Goal: Task Accomplishment & Management: Complete application form

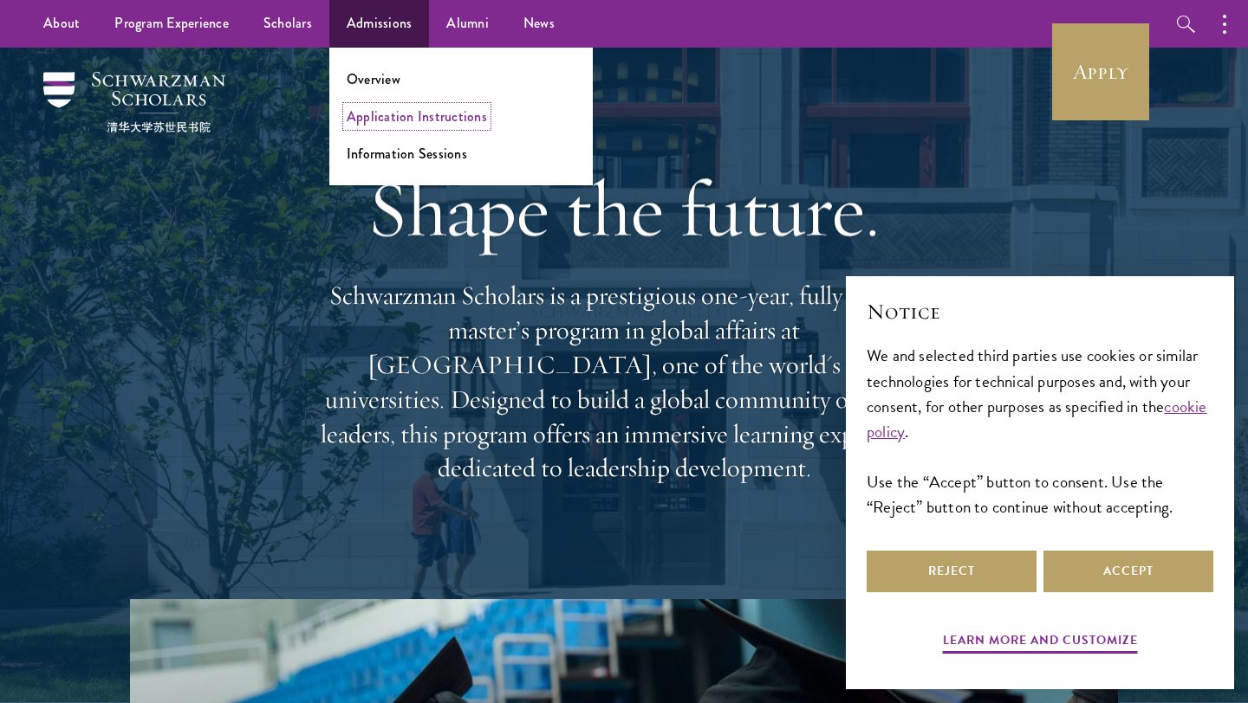
click at [397, 119] on link "Application Instructions" at bounding box center [417, 117] width 140 height 20
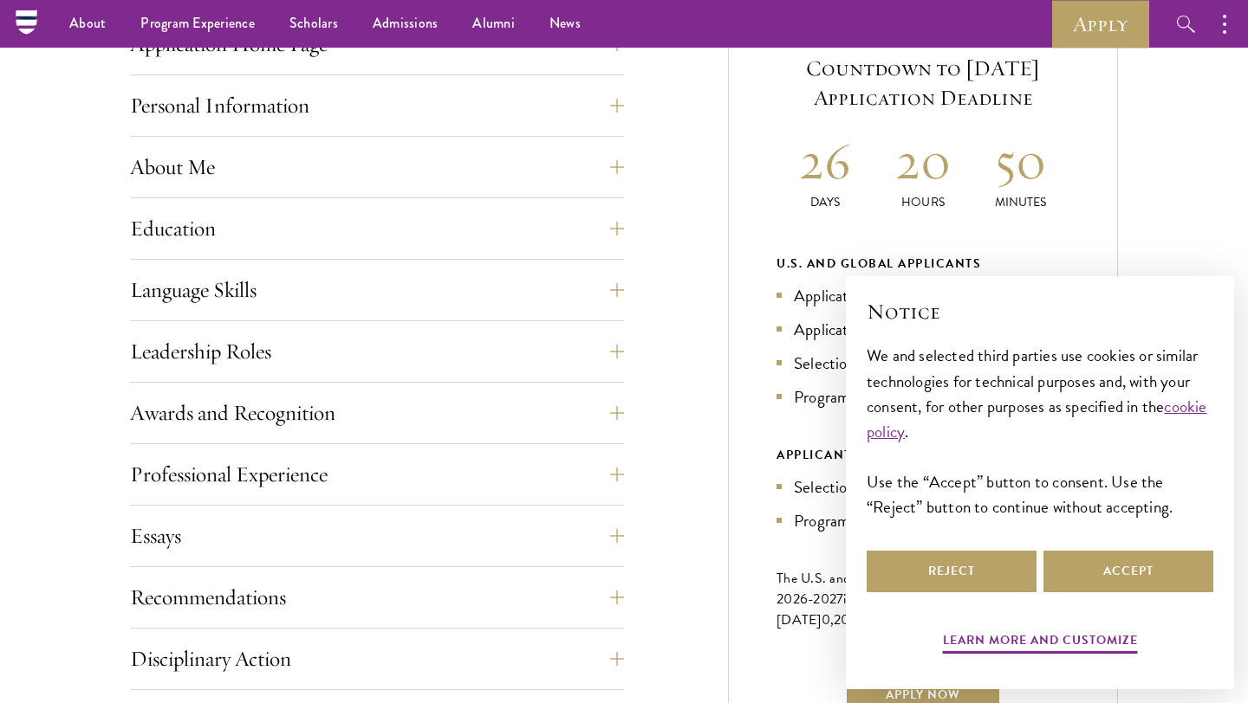
scroll to position [726, 0]
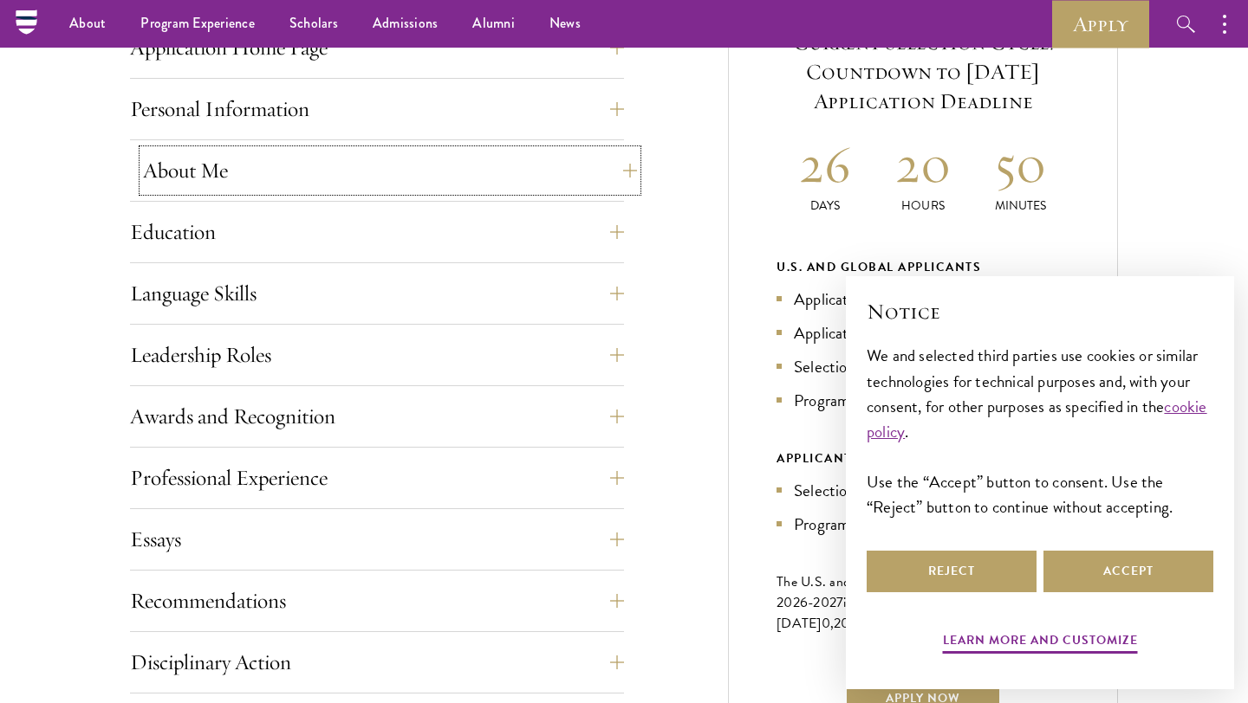
click at [366, 177] on button "About Me" at bounding box center [390, 171] width 494 height 42
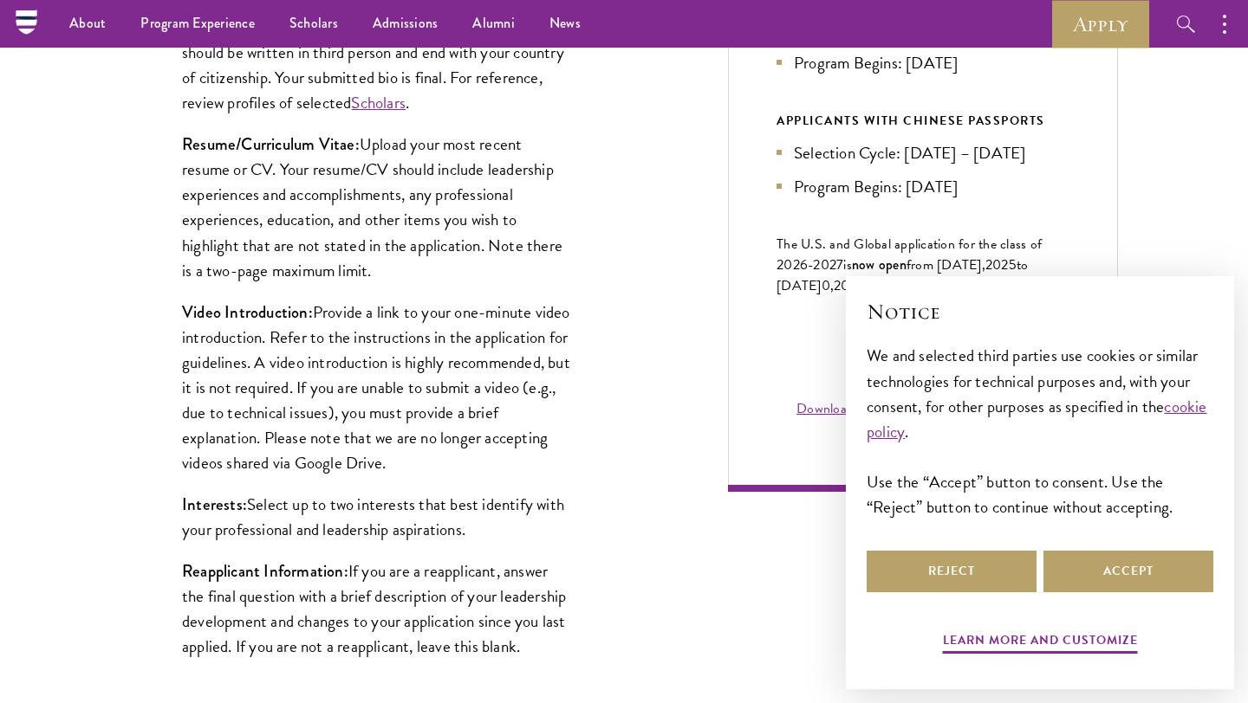
scroll to position [1056, 0]
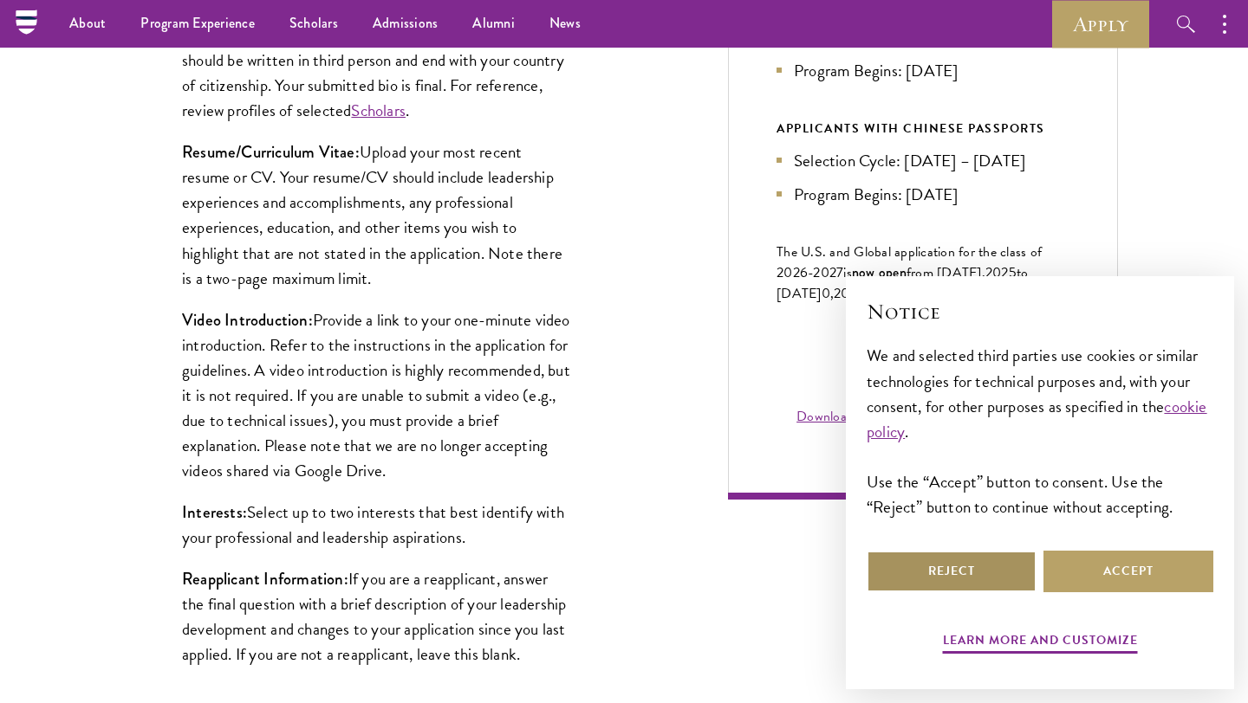
click at [949, 569] on button "Reject" at bounding box center [951, 572] width 170 height 42
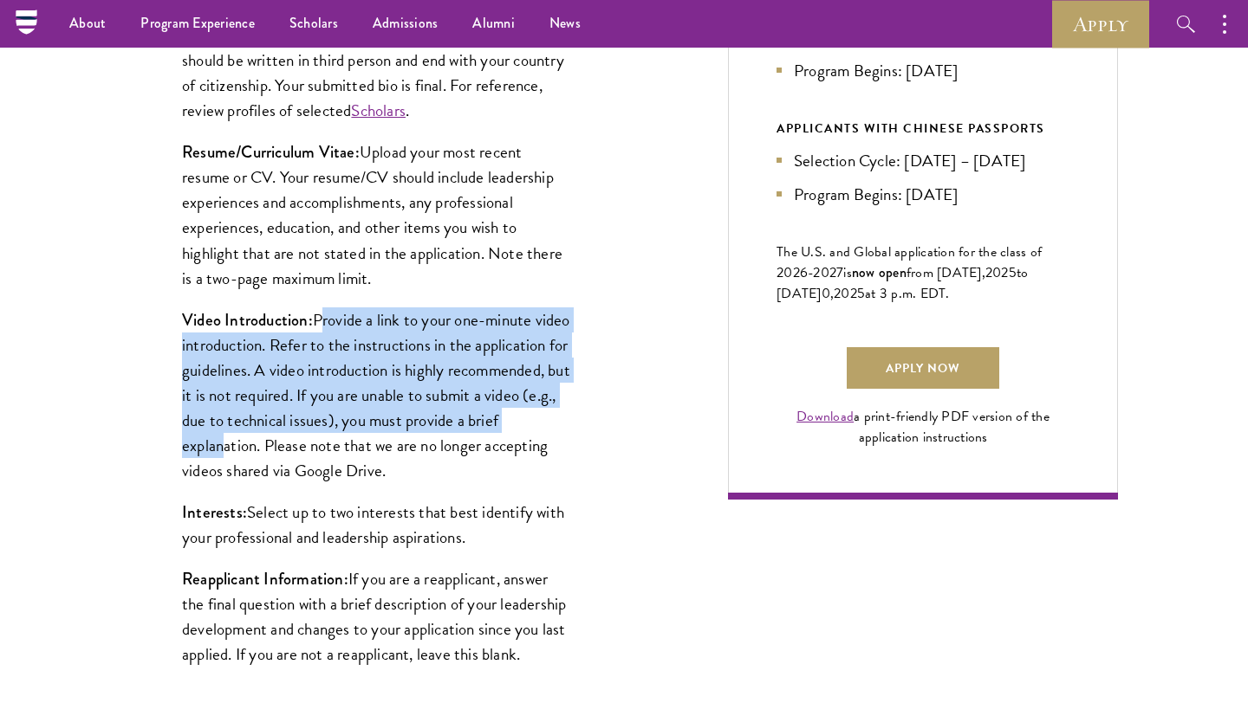
drag, startPoint x: 314, startPoint y: 323, endPoint x: 314, endPoint y: 436, distance: 112.6
click at [314, 436] on p "Video Introduction: Provide a link to your one-minute video introduction. Refer…" at bounding box center [377, 396] width 390 height 176
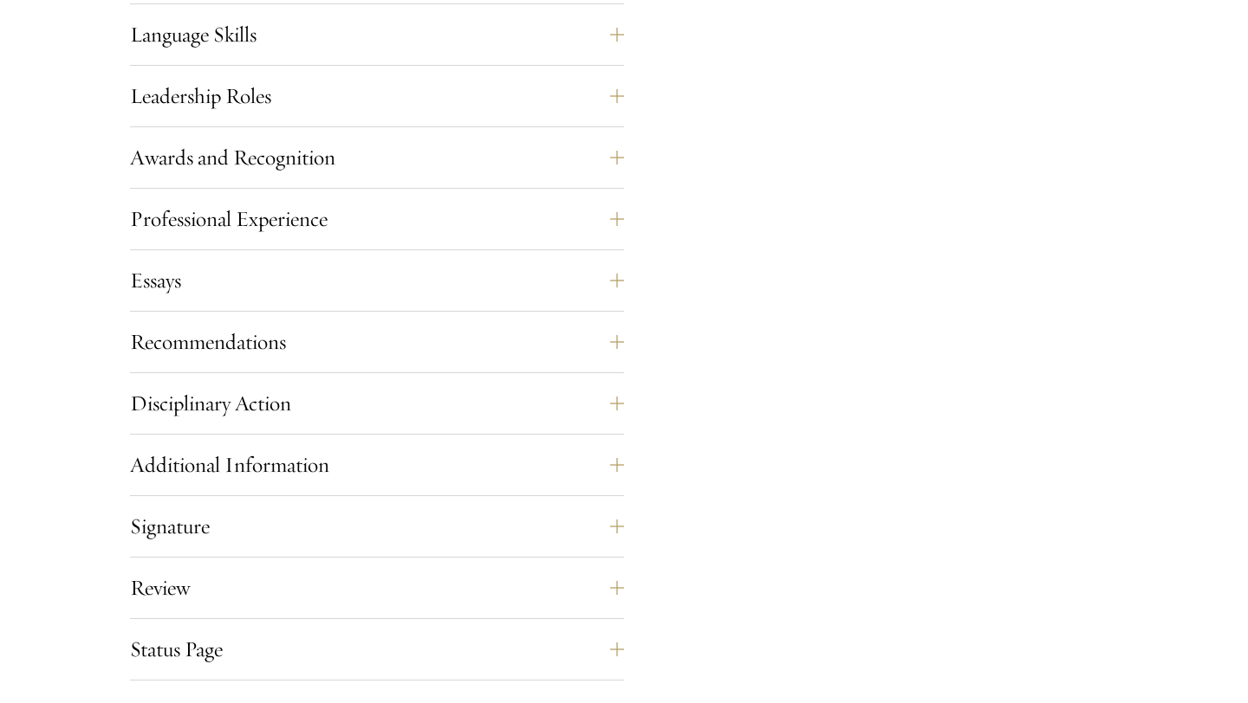
scroll to position [1835, 0]
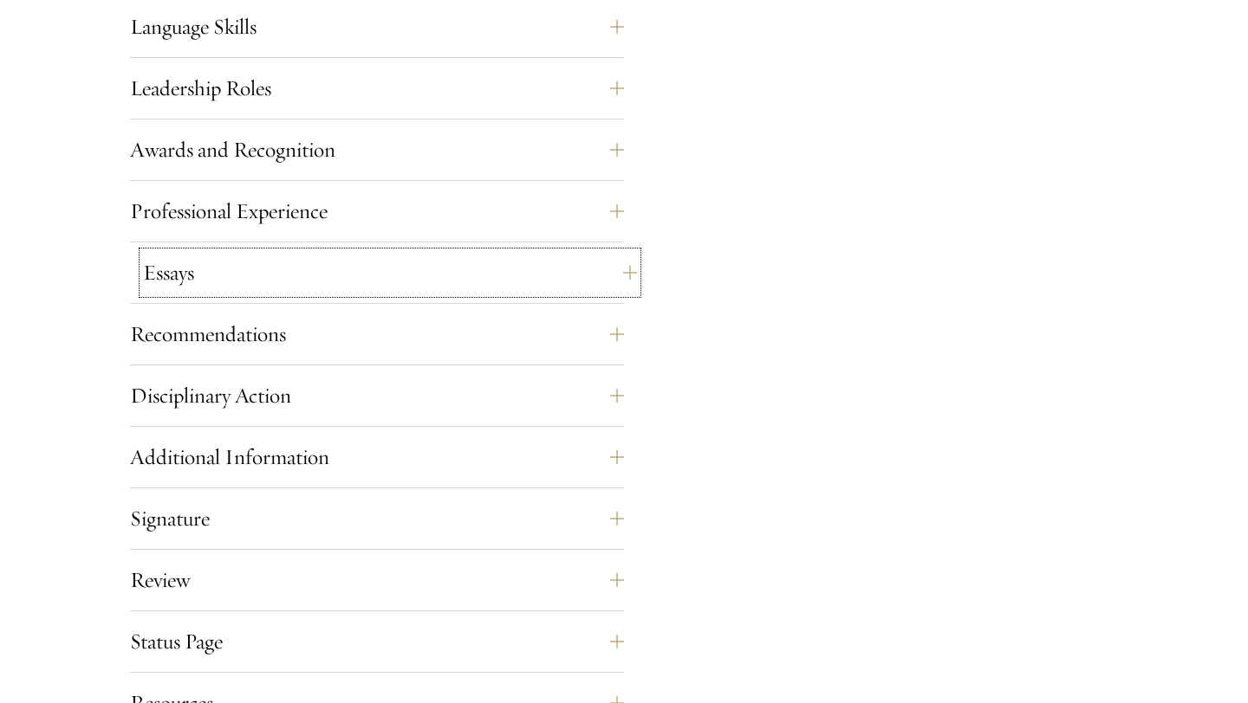
click at [340, 288] on button "Essays" at bounding box center [390, 273] width 494 height 42
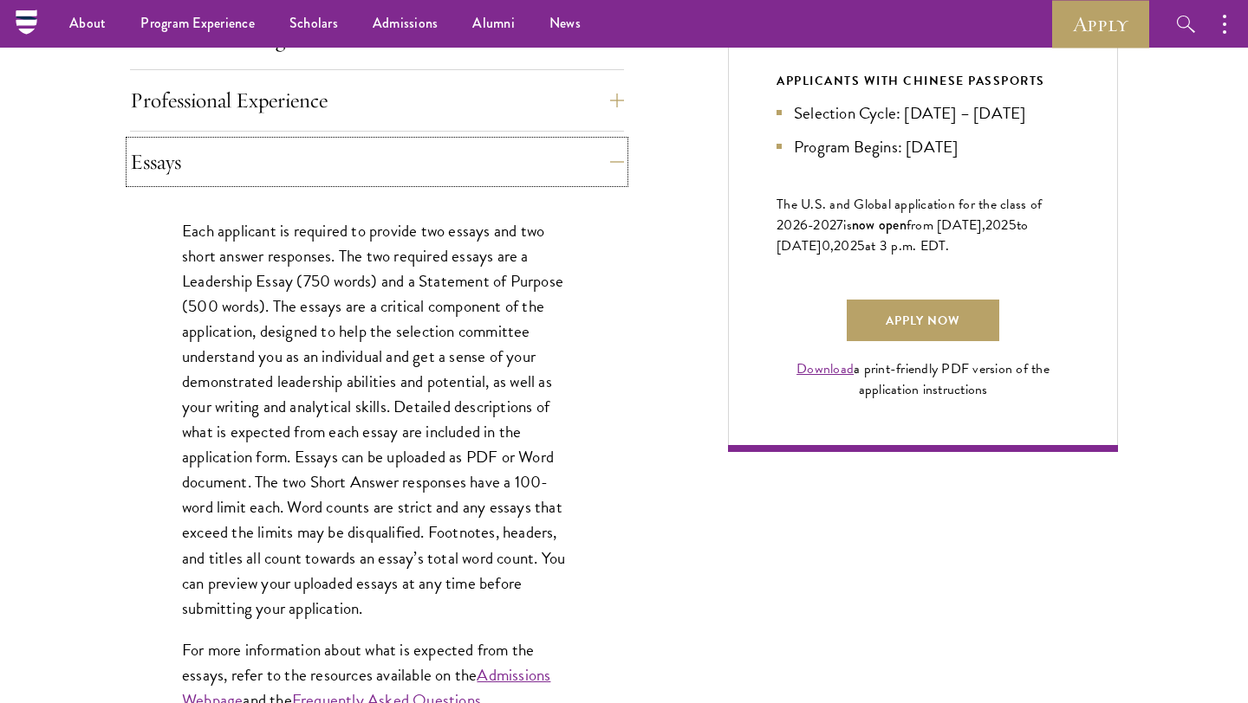
scroll to position [1087, 0]
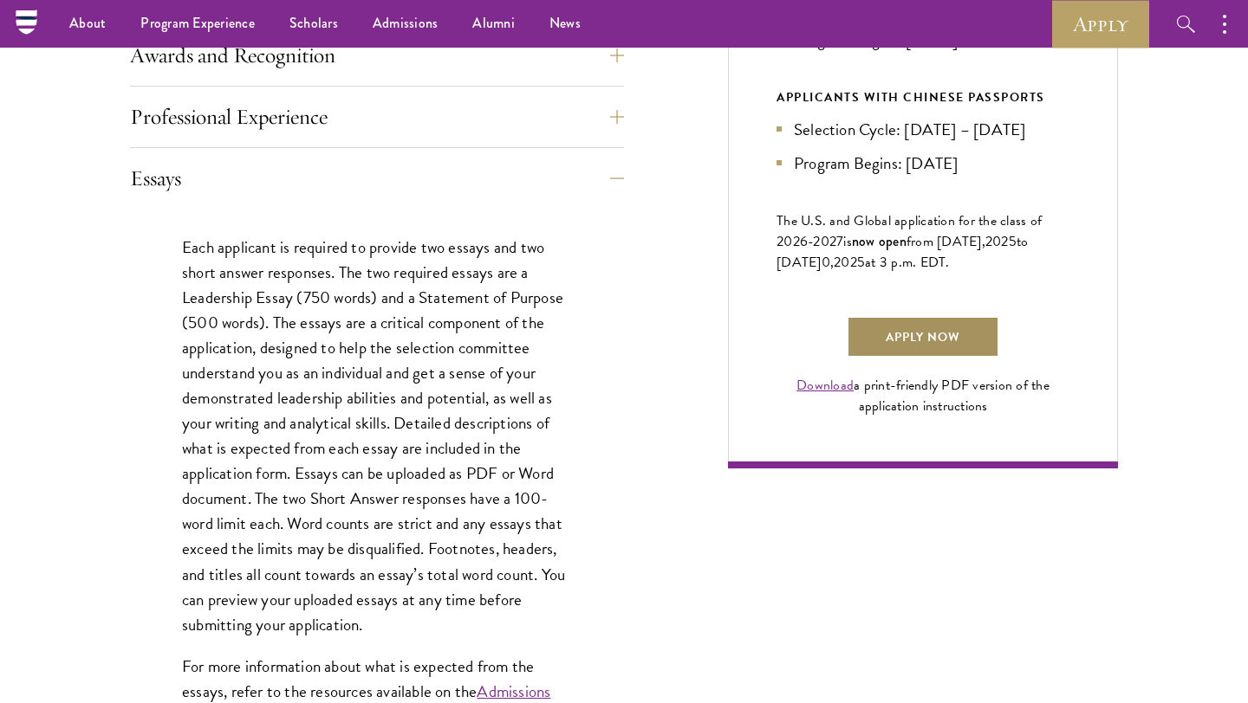
click at [868, 358] on link "Apply Now" at bounding box center [922, 337] width 152 height 42
